Goal: Transaction & Acquisition: Purchase product/service

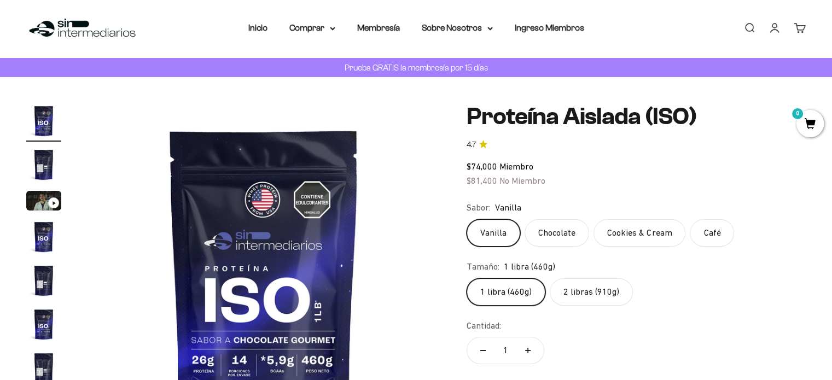
click at [609, 300] on label "2 libras (910g)" at bounding box center [591, 292] width 83 height 27
click at [467, 279] on input "2 libras (910g)" at bounding box center [466, 278] width 1 height 1
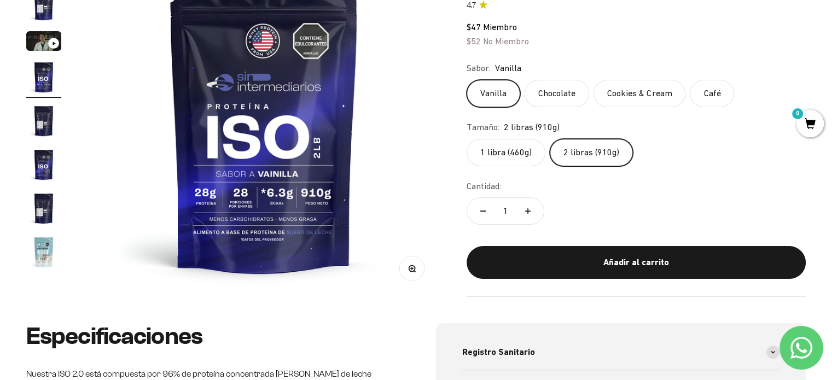
scroll to position [193, 0]
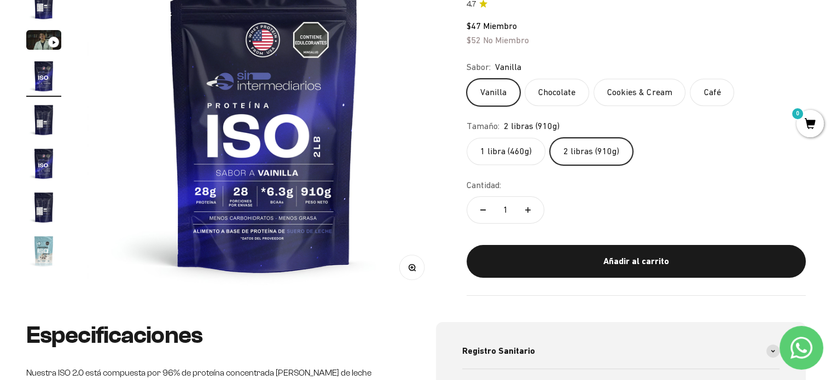
click at [518, 146] on label "1 libra (460g)" at bounding box center [506, 151] width 79 height 27
click at [467, 138] on input "1 libra (460g)" at bounding box center [466, 137] width 1 height 1
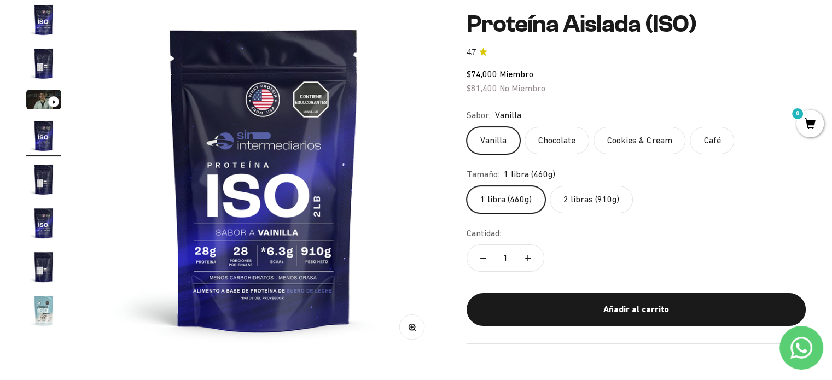
scroll to position [131, 0]
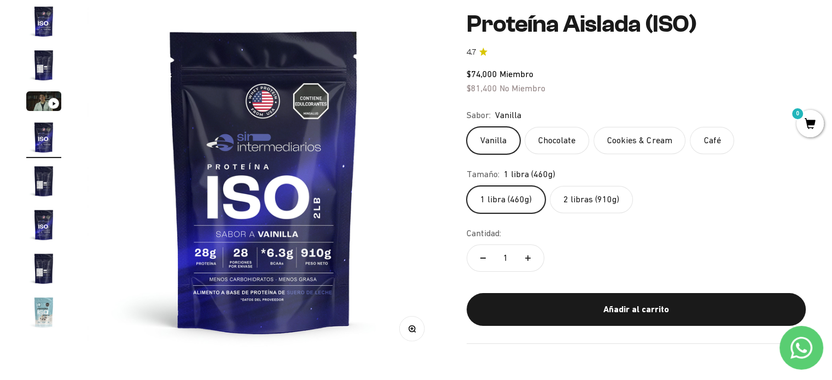
click at [571, 195] on label "2 libras (910g)" at bounding box center [591, 199] width 83 height 27
click at [467, 186] on input "2 libras (910g)" at bounding box center [466, 185] width 1 height 1
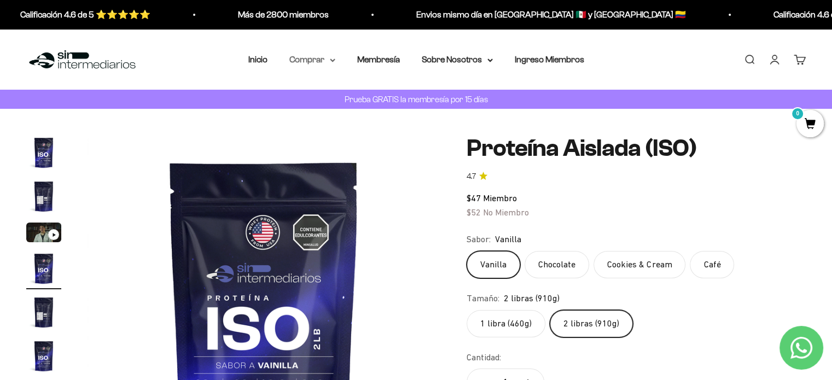
click at [313, 59] on summary "Comprar" at bounding box center [312, 60] width 46 height 14
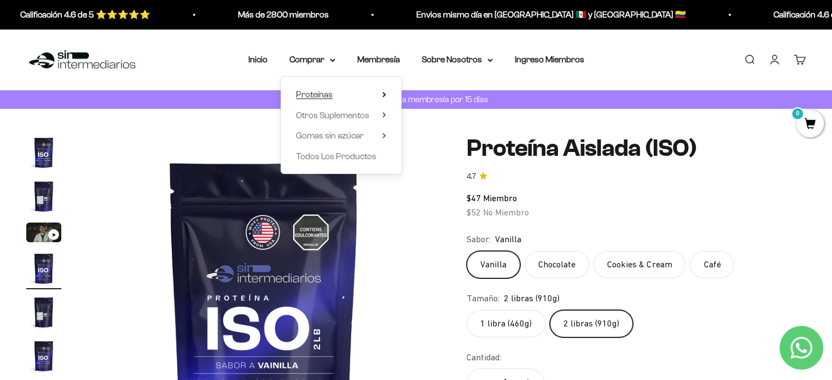
click at [345, 99] on summary "Proteínas" at bounding box center [341, 95] width 90 height 14
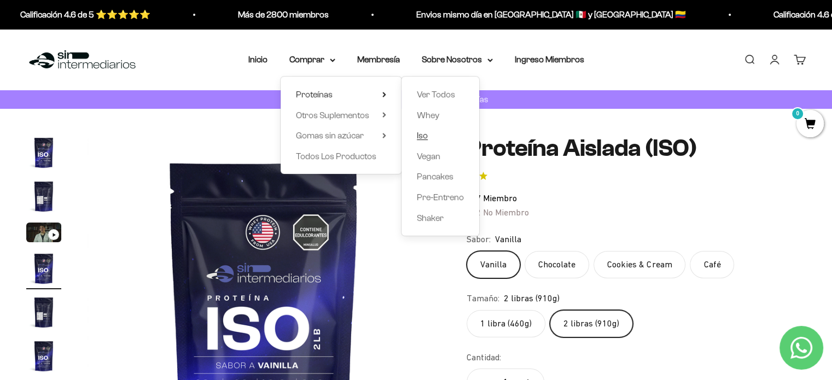
click at [425, 142] on span "Iso" at bounding box center [422, 136] width 11 height 14
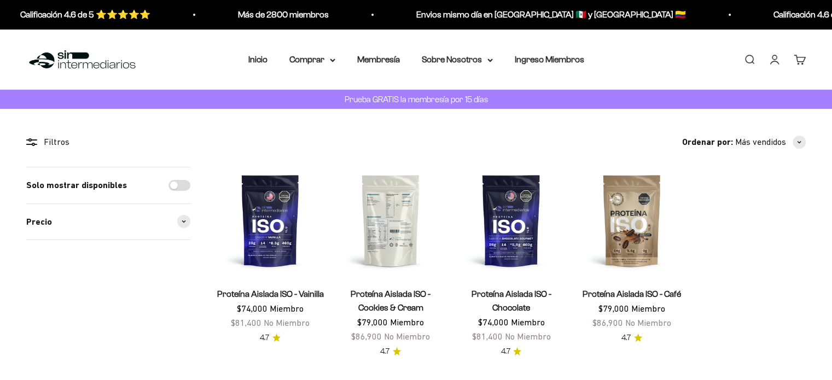
scroll to position [125, 0]
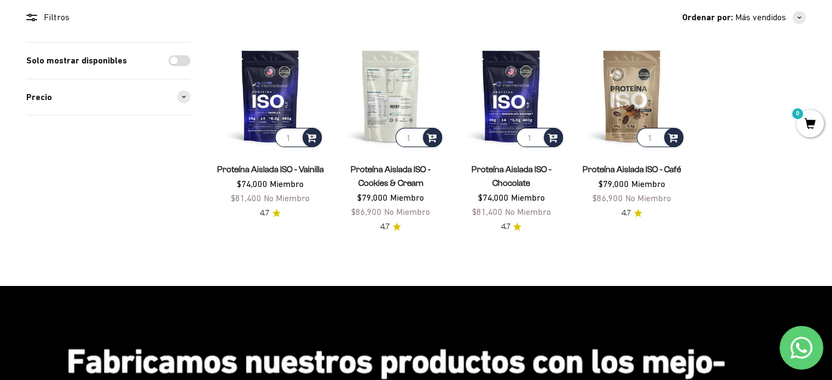
click at [401, 99] on img at bounding box center [390, 95] width 107 height 107
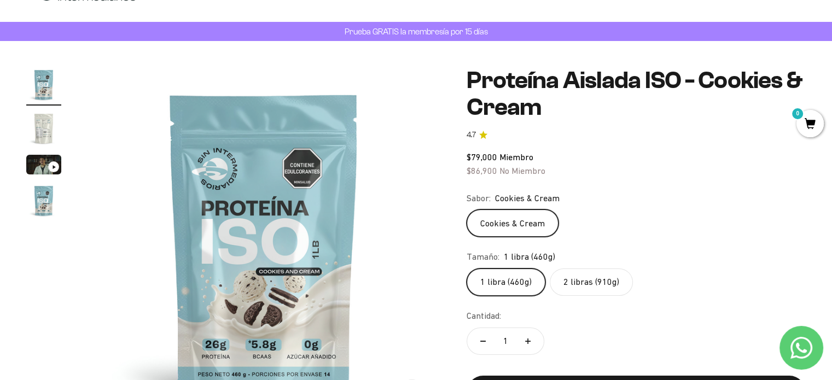
click at [582, 296] on label "2 libras (910g)" at bounding box center [591, 282] width 83 height 27
click at [467, 269] on input "2 libras (910g)" at bounding box center [466, 268] width 1 height 1
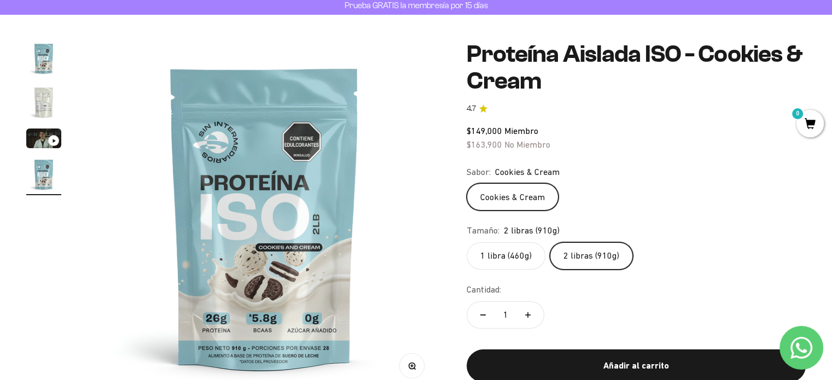
scroll to position [174, 0]
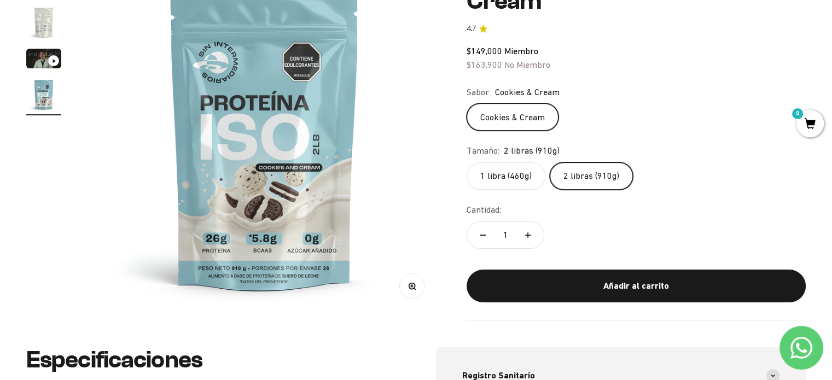
click at [403, 124] on img at bounding box center [264, 137] width 353 height 353
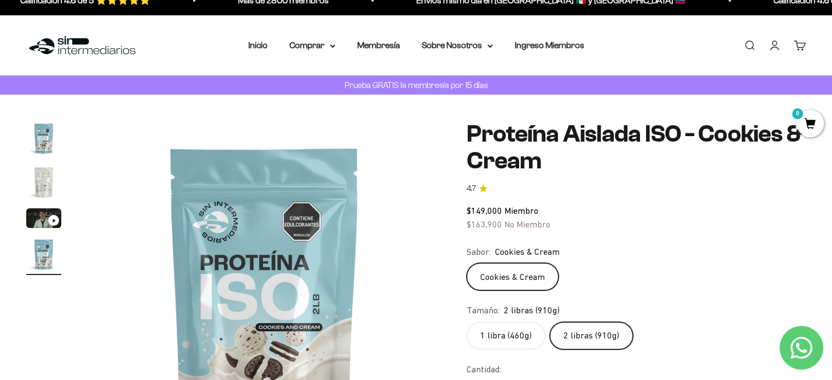
scroll to position [0, 0]
